Goal: Information Seeking & Learning: Learn about a topic

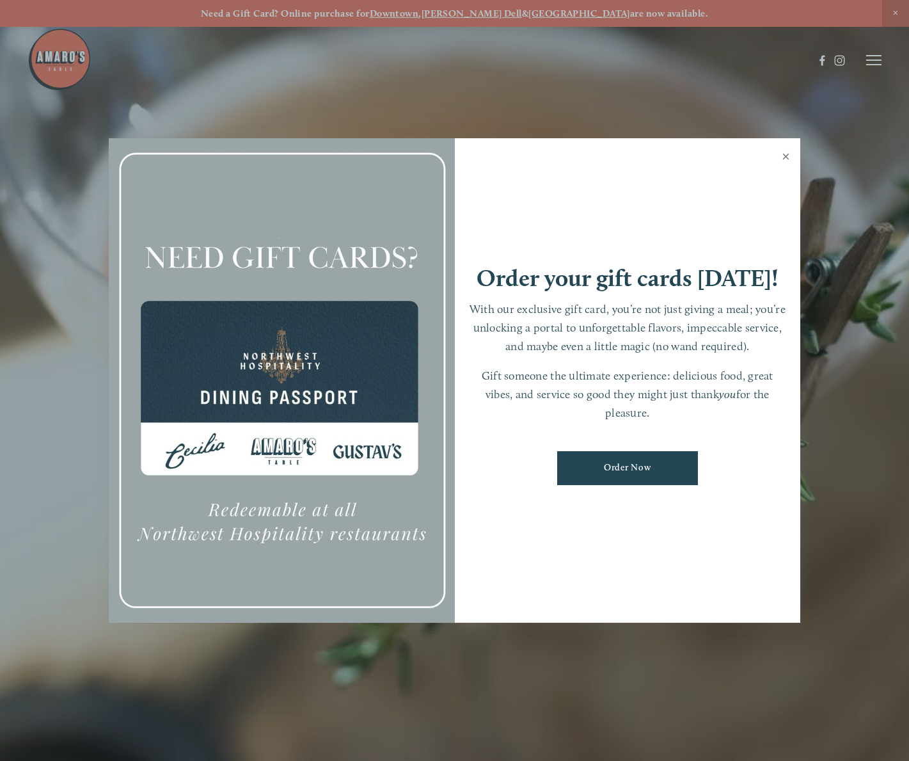
click at [786, 162] on link "Close" at bounding box center [786, 158] width 25 height 36
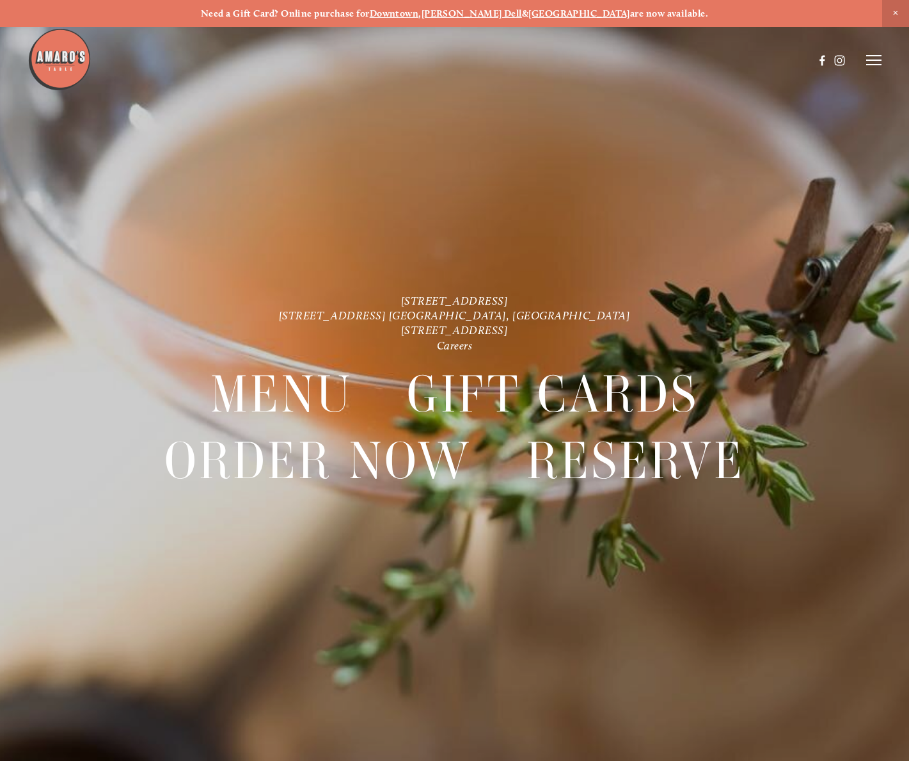
click at [865, 59] on header "Menu Order Now Visit Gallery 0" at bounding box center [455, 60] width 855 height 120
click at [870, 62] on icon at bounding box center [873, 60] width 15 height 12
click at [646, 61] on span "Menu" at bounding box center [648, 59] width 24 height 11
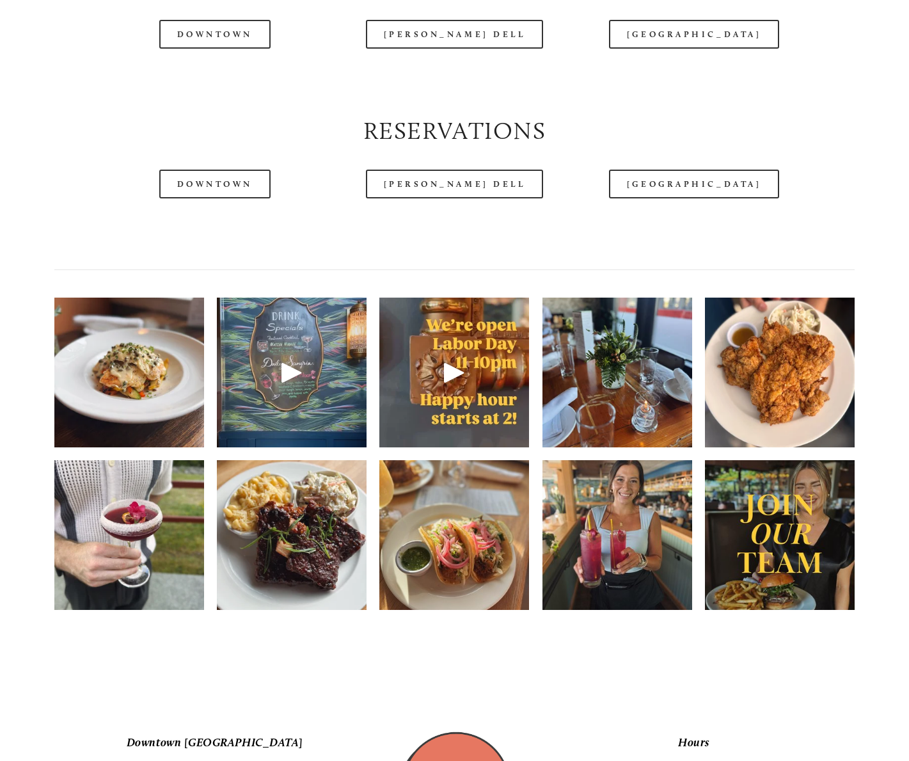
scroll to position [1717, 0]
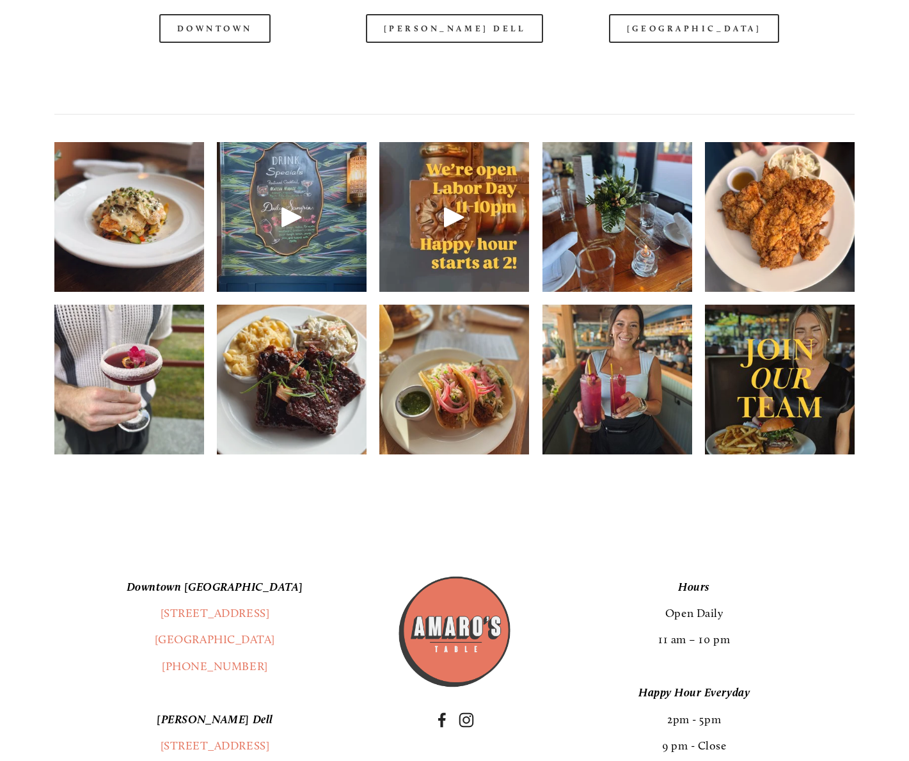
click at [633, 374] on img at bounding box center [618, 379] width 150 height 187
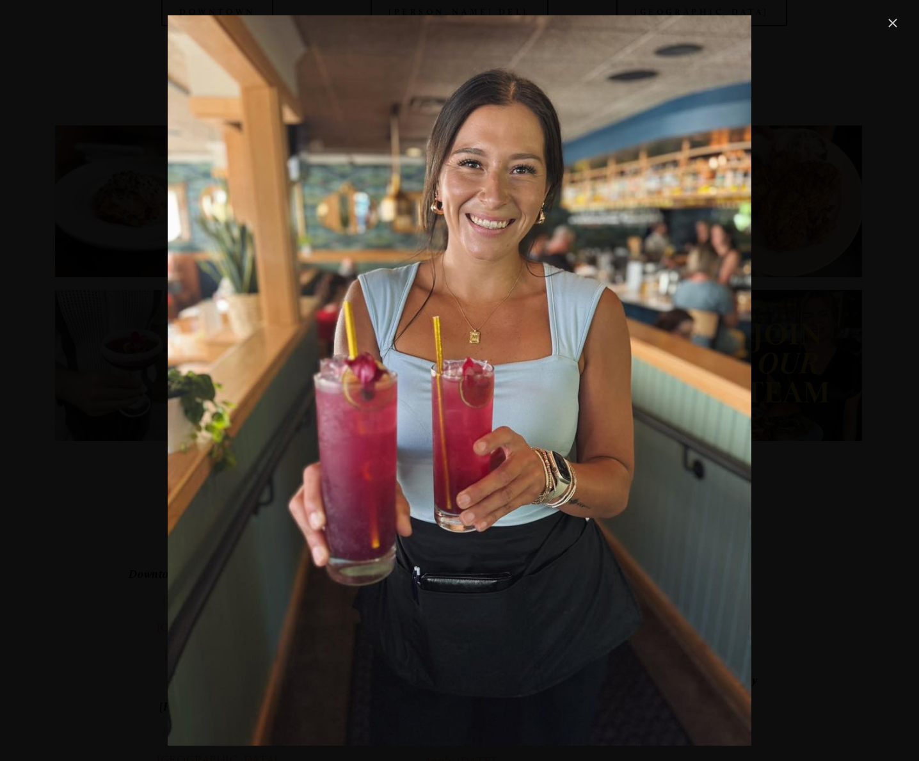
click at [893, 24] on link "Close" at bounding box center [892, 22] width 15 height 15
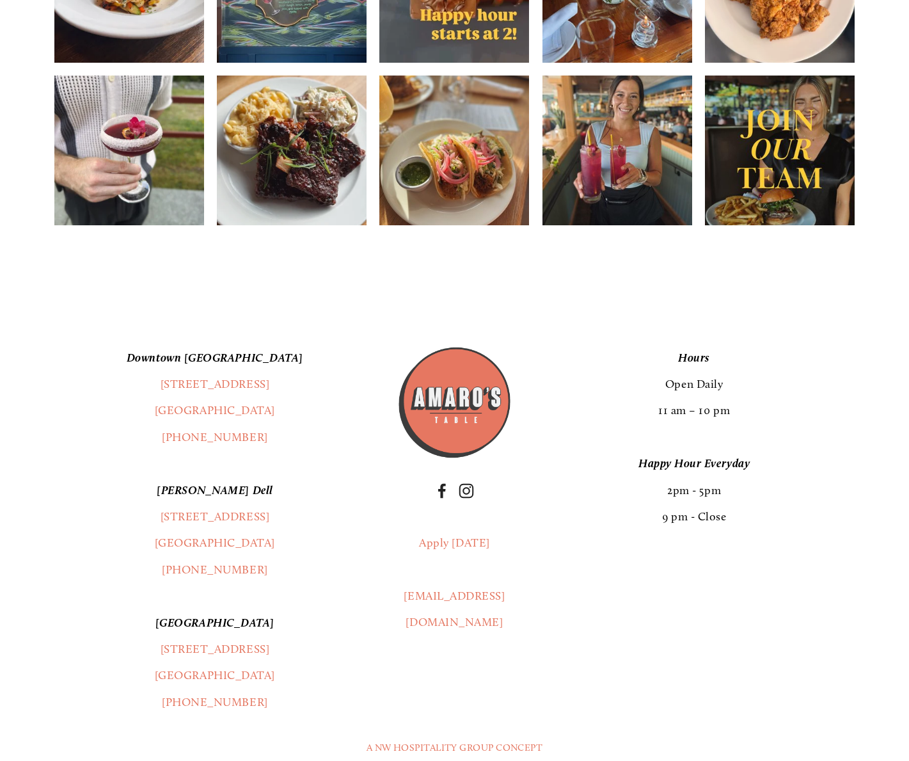
scroll to position [2089, 0]
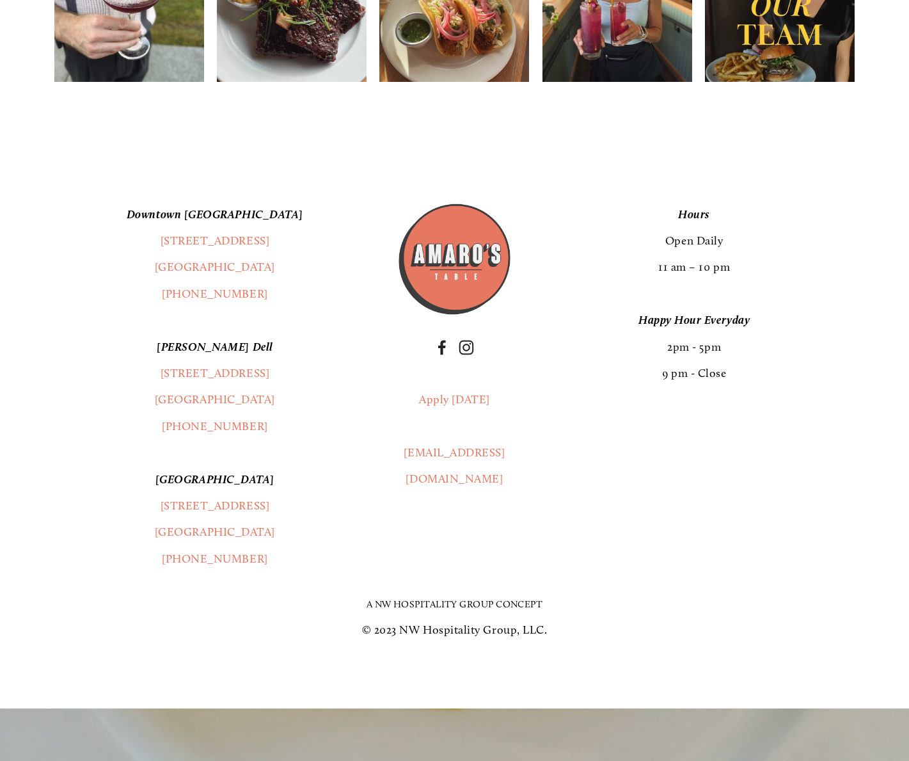
click at [427, 598] on link "A NW Hospitality Group Concept" at bounding box center [455, 604] width 177 height 12
